Goal: Information Seeking & Learning: Learn about a topic

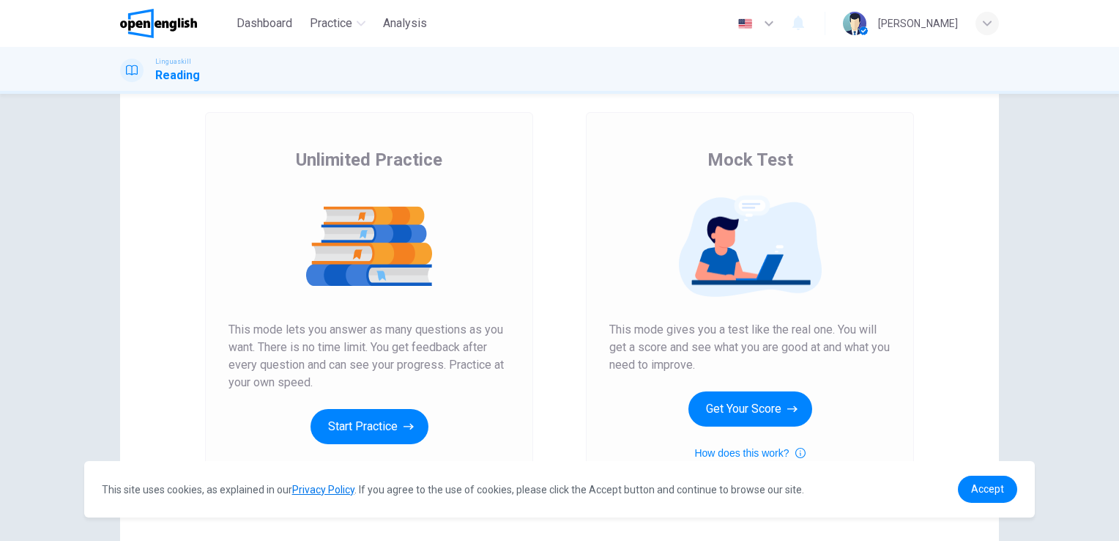
scroll to position [70, 0]
drag, startPoint x: 729, startPoint y: 373, endPoint x: 590, endPoint y: 343, distance: 142.4
click at [590, 343] on div "Mock Test This mode gives you a test like the real one. You will get a score an…" at bounding box center [750, 308] width 328 height 392
drag, startPoint x: 710, startPoint y: 365, endPoint x: 680, endPoint y: 346, distance: 36.0
click at [680, 346] on span "This mode gives you a test like the real one. You will get a score and see what…" at bounding box center [749, 347] width 281 height 53
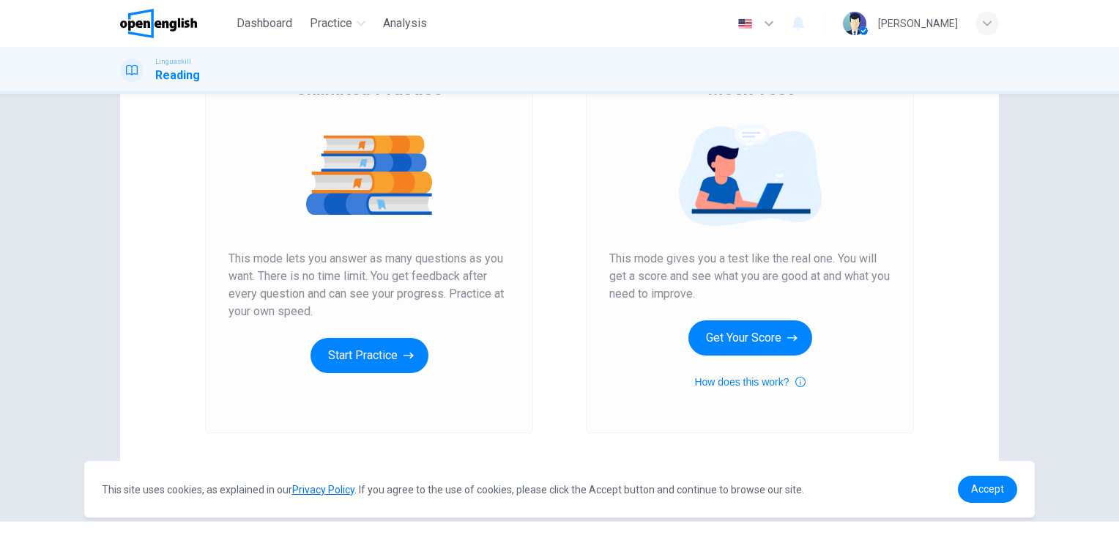
scroll to position [0, 0]
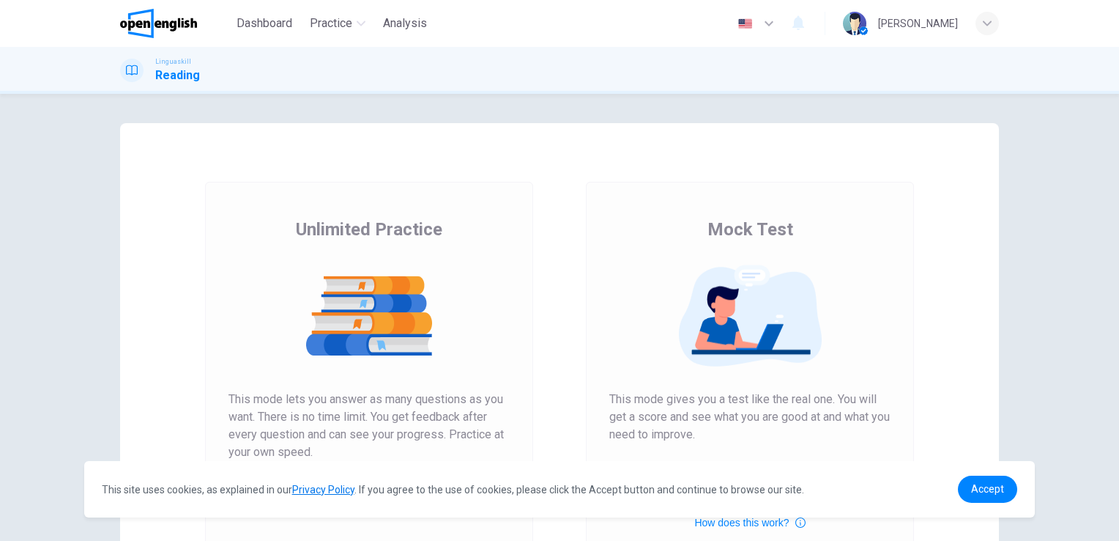
scroll to position [167, 0]
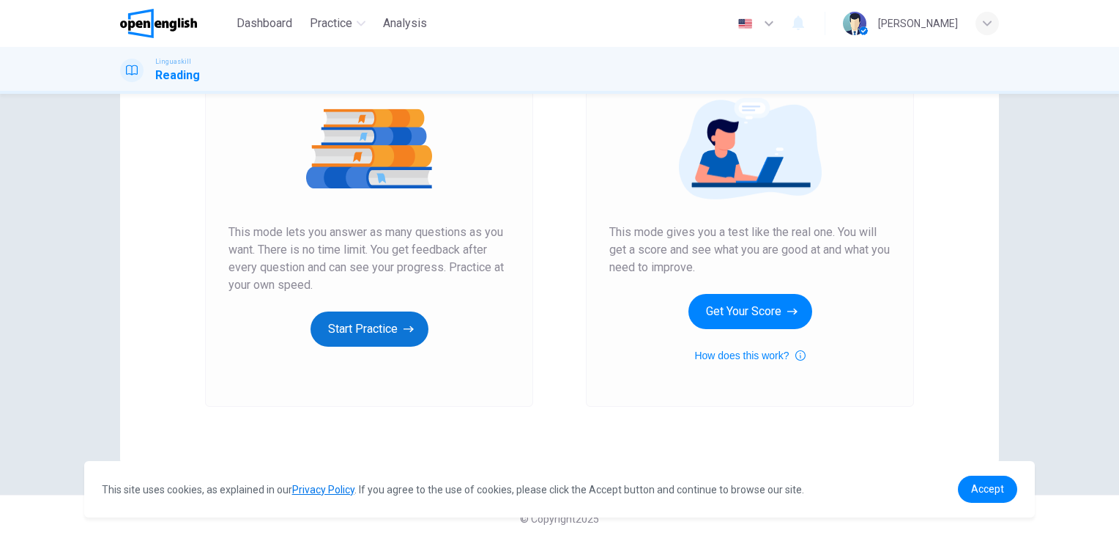
click at [363, 341] on button "Start Practice" at bounding box center [370, 328] width 118 height 35
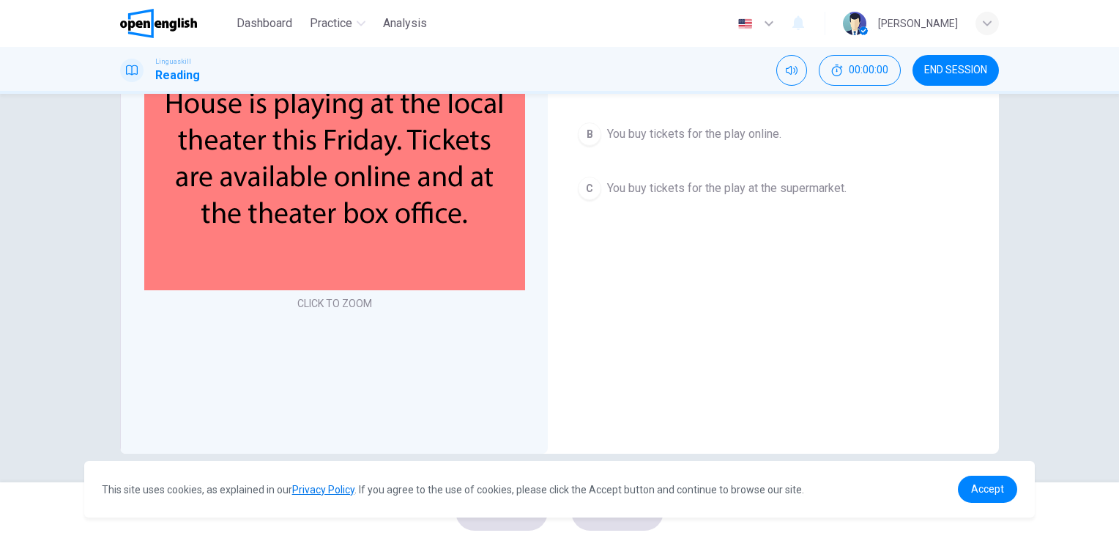
scroll to position [0, 0]
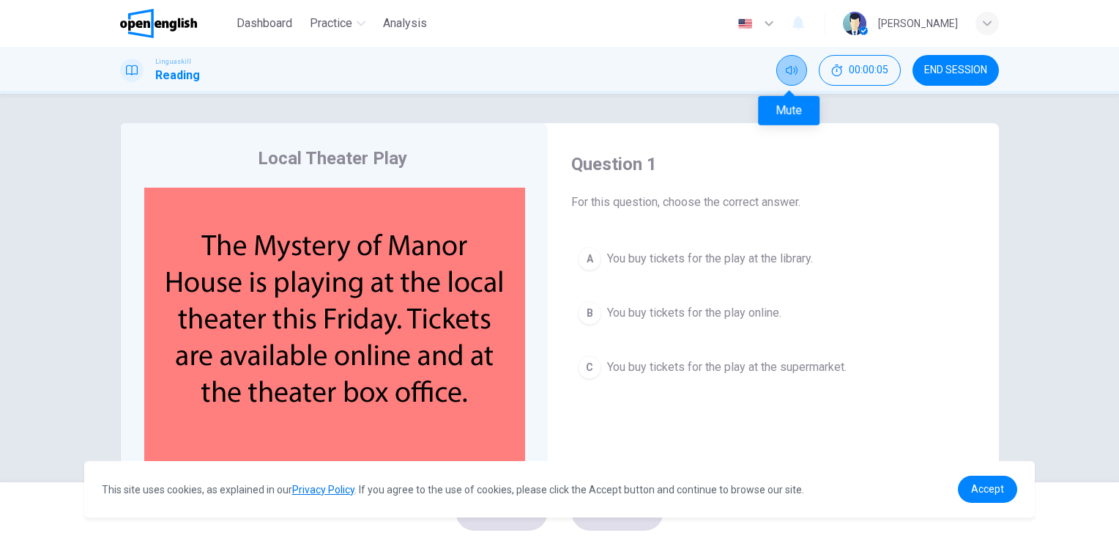
click at [792, 64] on icon "Mute" at bounding box center [792, 70] width 12 height 12
click at [790, 69] on icon "Unmute" at bounding box center [792, 70] width 12 height 12
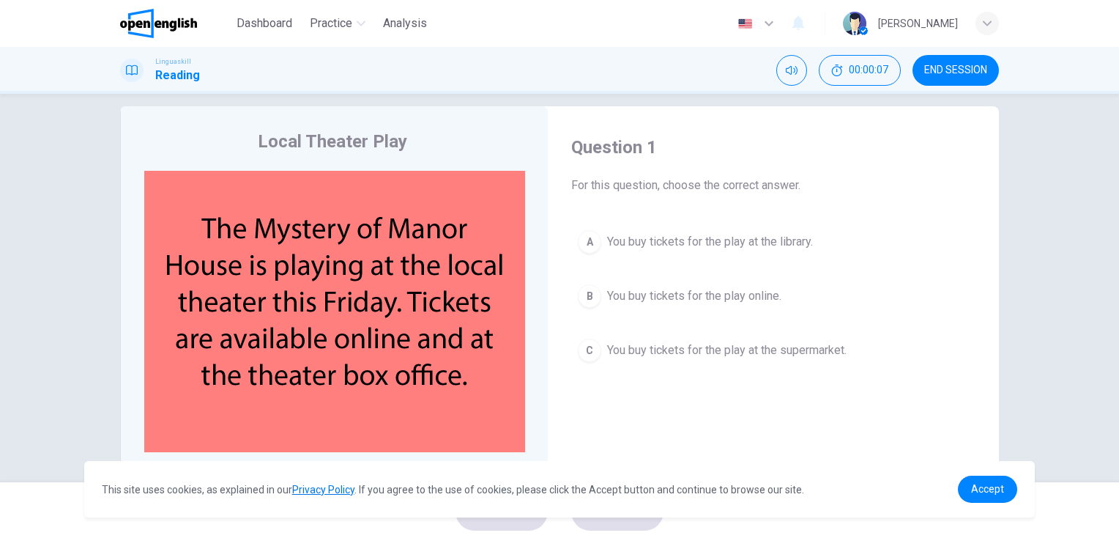
scroll to position [18, 0]
click at [941, 69] on span "END SESSION" at bounding box center [955, 70] width 63 height 12
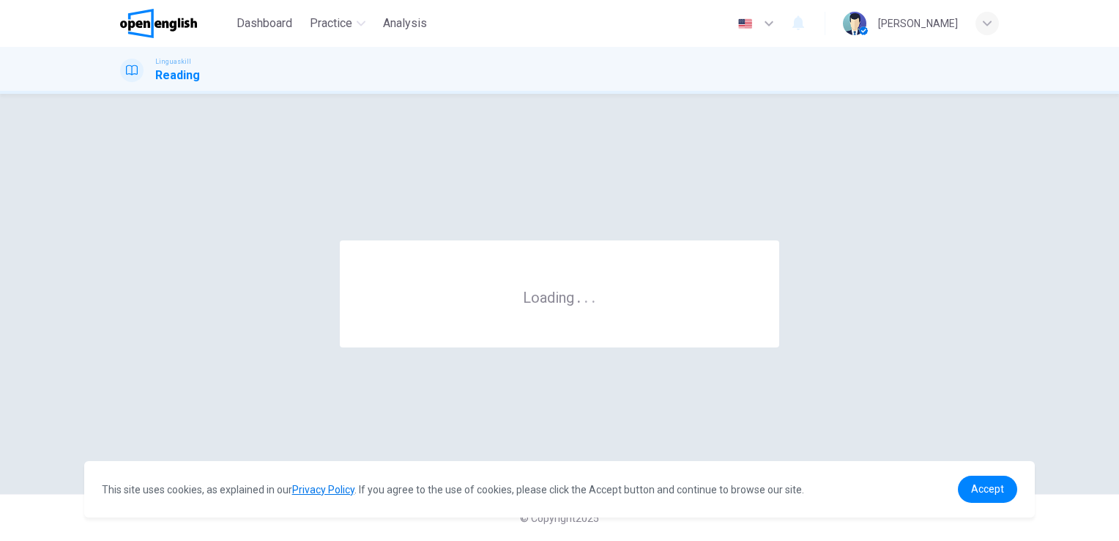
scroll to position [0, 0]
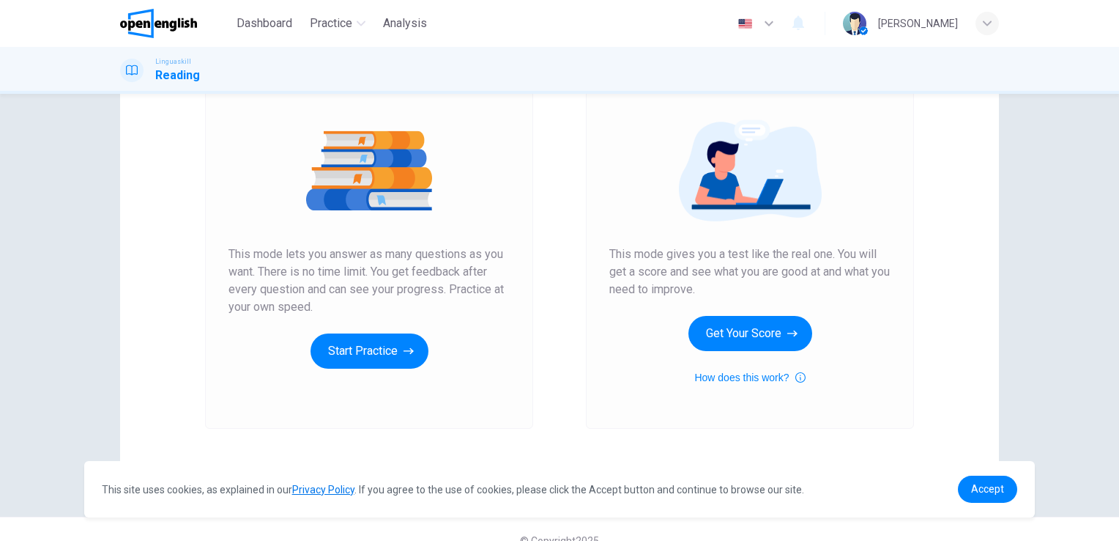
scroll to position [146, 0]
